Goal: Task Accomplishment & Management: Use online tool/utility

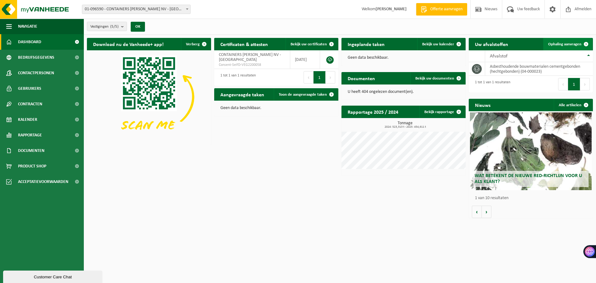
click at [559, 41] on link "Ophaling aanvragen" at bounding box center [567, 44] width 49 height 12
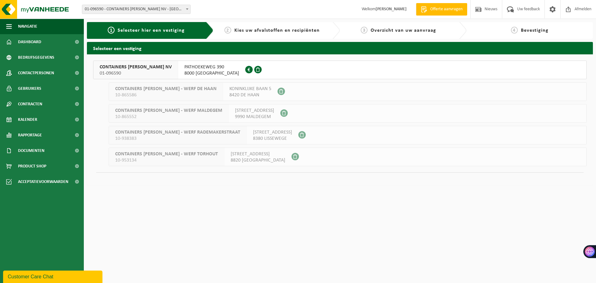
drag, startPoint x: 242, startPoint y: 144, endPoint x: 241, endPoint y: 124, distance: 20.5
click at [242, 144] on li "CONTAINERS JAN HAECK NV 01-096590 PATHOEKEWEG 390 8000 BRUGGE 0449.180.472 CONT…" at bounding box center [339, 114] width 493 height 106
click at [236, 111] on span "URSELWEG 76A" at bounding box center [254, 110] width 39 height 6
click at [200, 100] on div "CONTAINERS JAN HAECK - WERF DE HAAN 10-865586" at bounding box center [166, 92] width 114 height 18
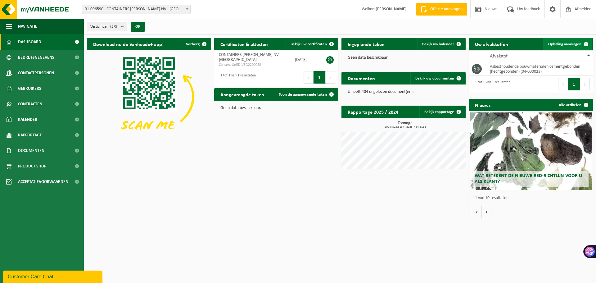
click at [581, 47] on span at bounding box center [586, 44] width 12 height 12
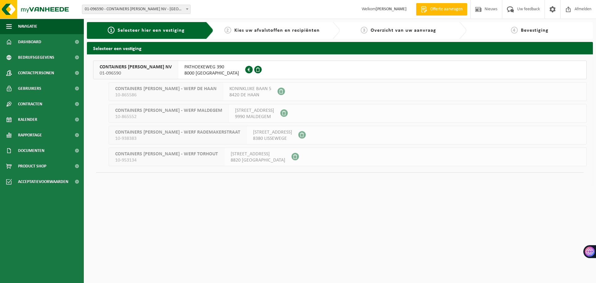
click at [184, 75] on span "8000 BRUGGE" at bounding box center [211, 73] width 55 height 6
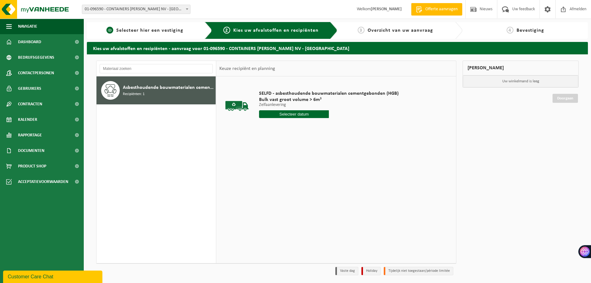
click at [151, 25] on div "1 Selecteer hier een vestiging" at bounding box center [149, 30] width 125 height 17
click at [158, 30] on span "Selecteer hier een vestiging" at bounding box center [149, 30] width 67 height 5
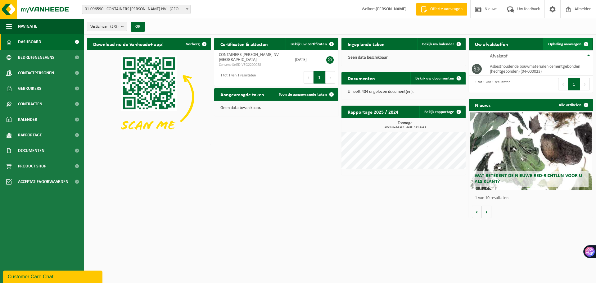
click at [560, 44] on span "Ophaling aanvragen" at bounding box center [564, 44] width 33 height 4
